Goal: Information Seeking & Learning: Learn about a topic

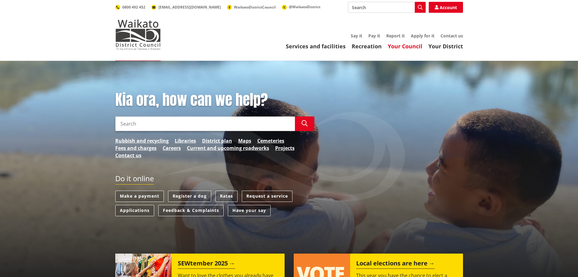
click at [405, 47] on link "Your Council" at bounding box center [405, 46] width 35 height 7
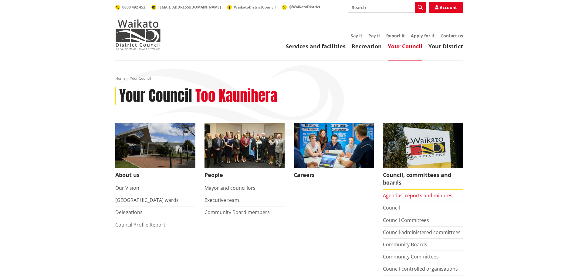
click at [402, 196] on link "Agendas, reports and minutes" at bounding box center [418, 195] width 70 height 7
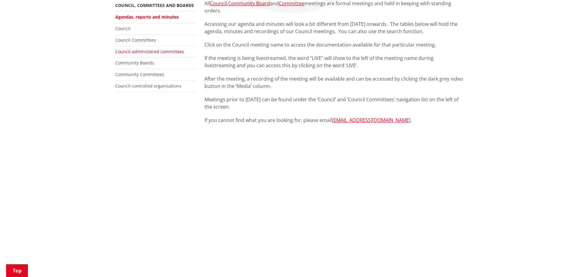
scroll to position [121, 0]
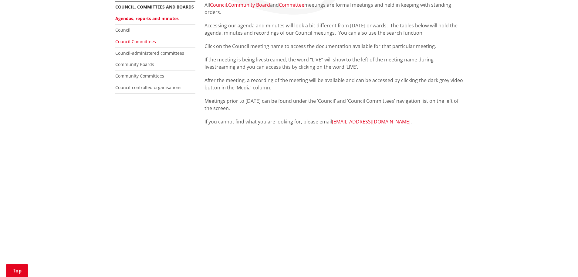
click at [129, 41] on link "Council Committees" at bounding box center [135, 42] width 41 height 6
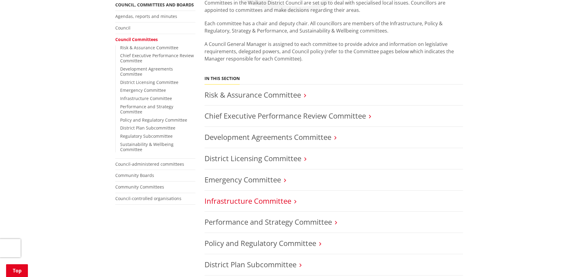
scroll to position [121, 0]
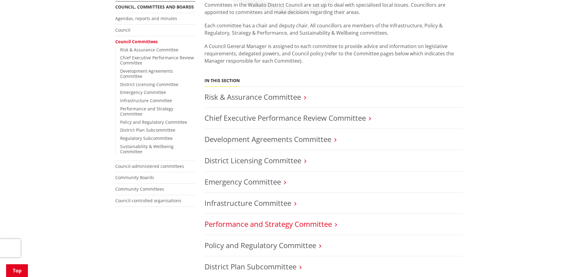
click at [233, 226] on link "Performance and Strategy Committee" at bounding box center [269, 224] width 128 height 10
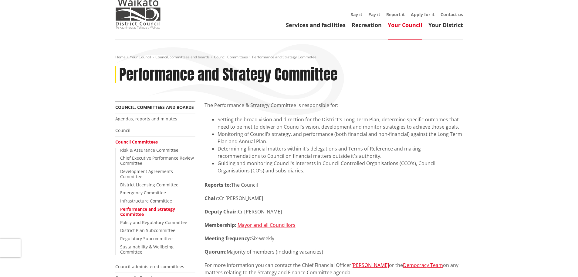
scroll to position [30, 0]
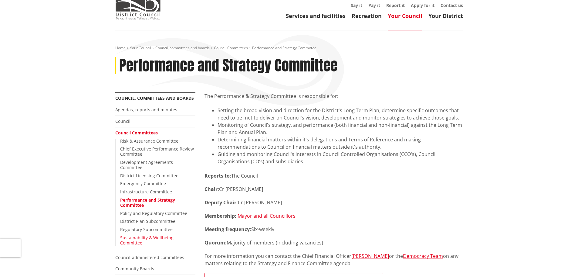
click at [148, 235] on link "Sustainability & Wellbeing Committee" at bounding box center [146, 239] width 53 height 11
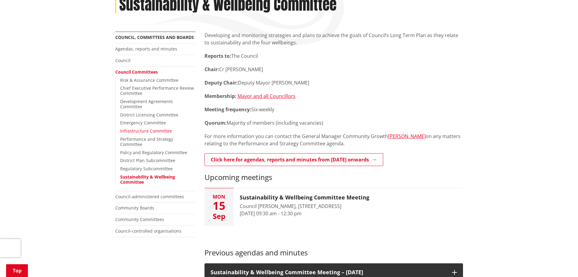
scroll to position [30, 0]
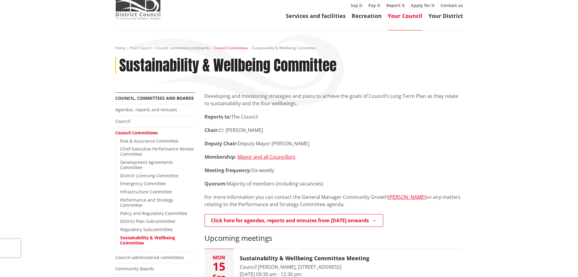
click at [231, 47] on link "Council Committees" at bounding box center [231, 47] width 34 height 5
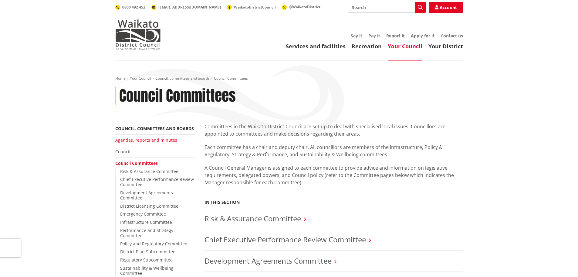
click at [166, 140] on link "Agendas, reports and minutes" at bounding box center [146, 140] width 62 height 6
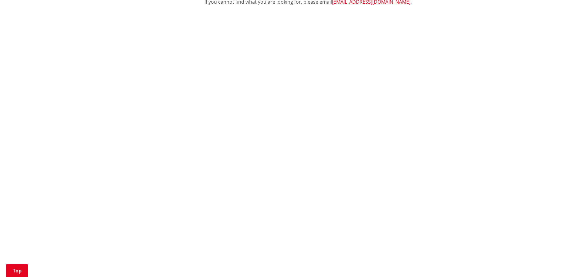
scroll to position [243, 0]
